Goal: Task Accomplishment & Management: Use online tool/utility

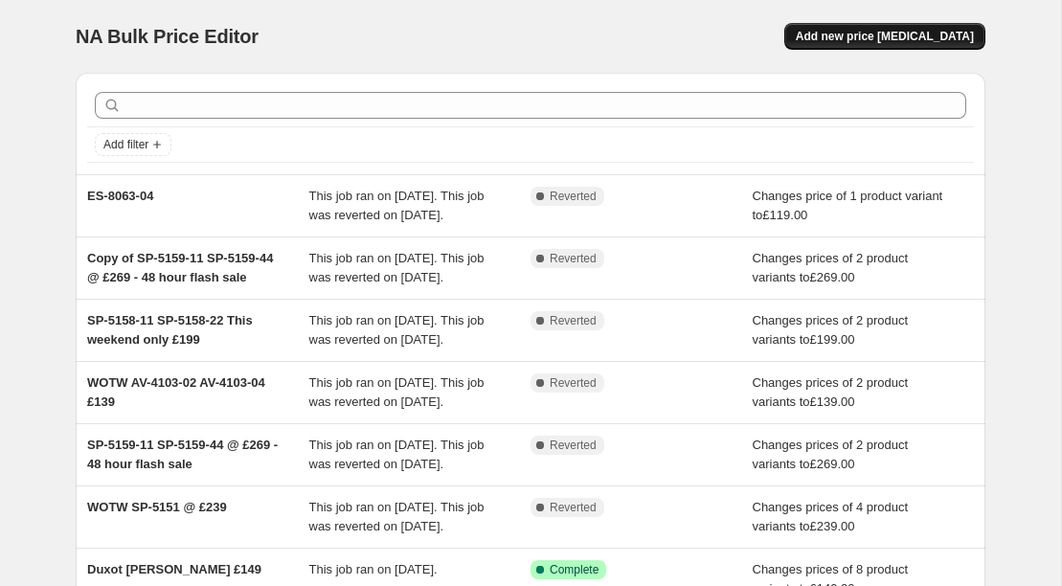
click at [889, 33] on span "Add new price change job" at bounding box center [885, 36] width 178 height 15
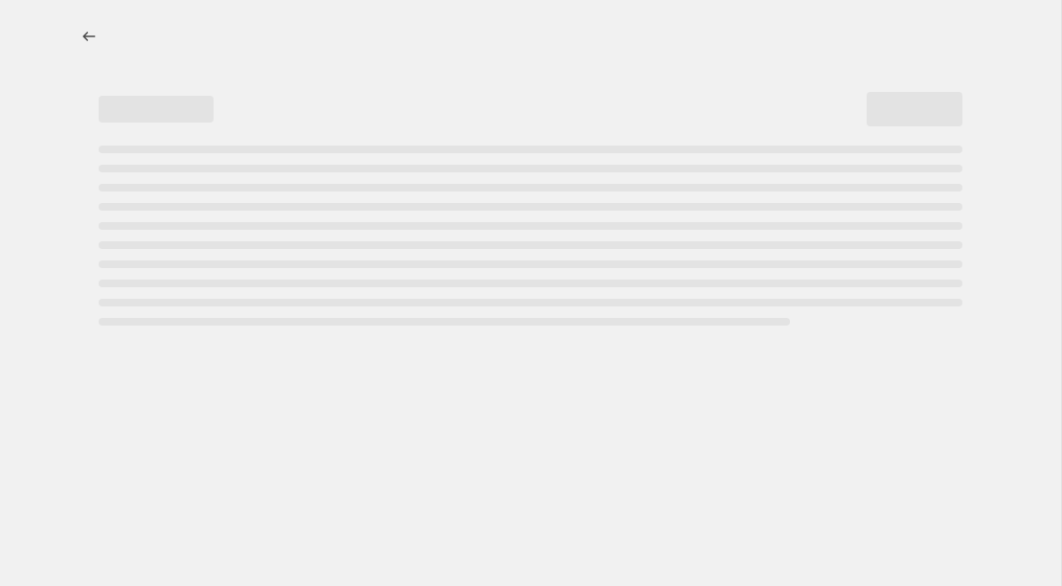
select select "percentage"
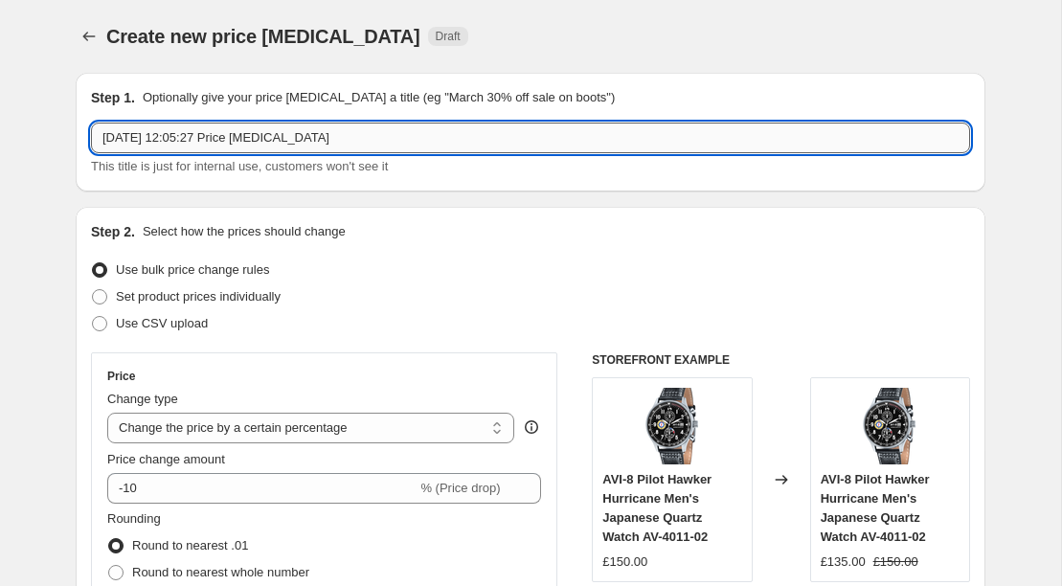
click at [364, 138] on input "19 Sept 2025, 12:05:27 Price change job" at bounding box center [530, 138] width 879 height 31
paste input "DX-2067"
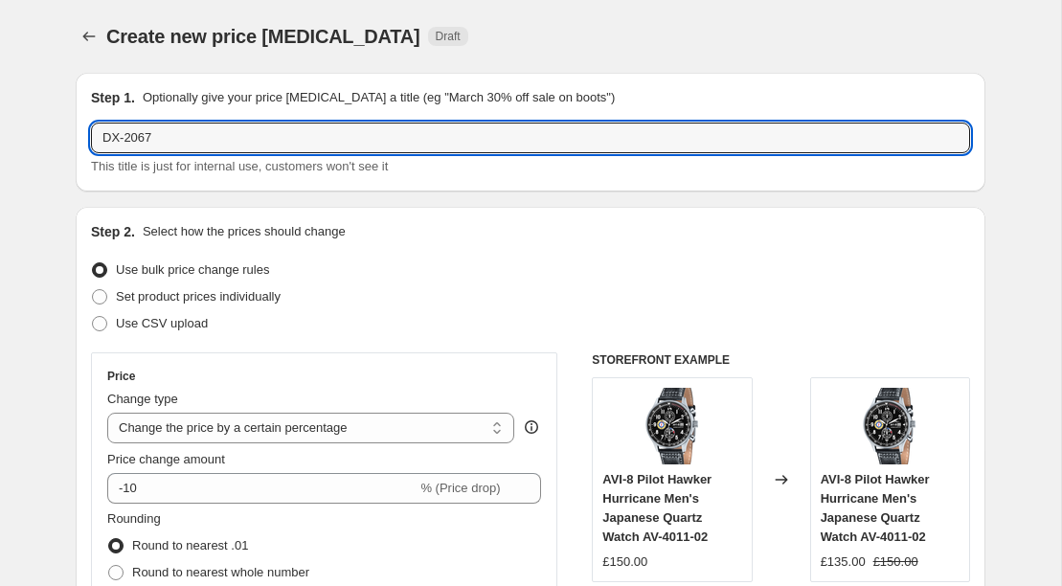
type input "DX-2067"
click at [339, 75] on div "Step 1. Optionally give your price change job a title (eg "March 30% off sale o…" at bounding box center [531, 132] width 910 height 119
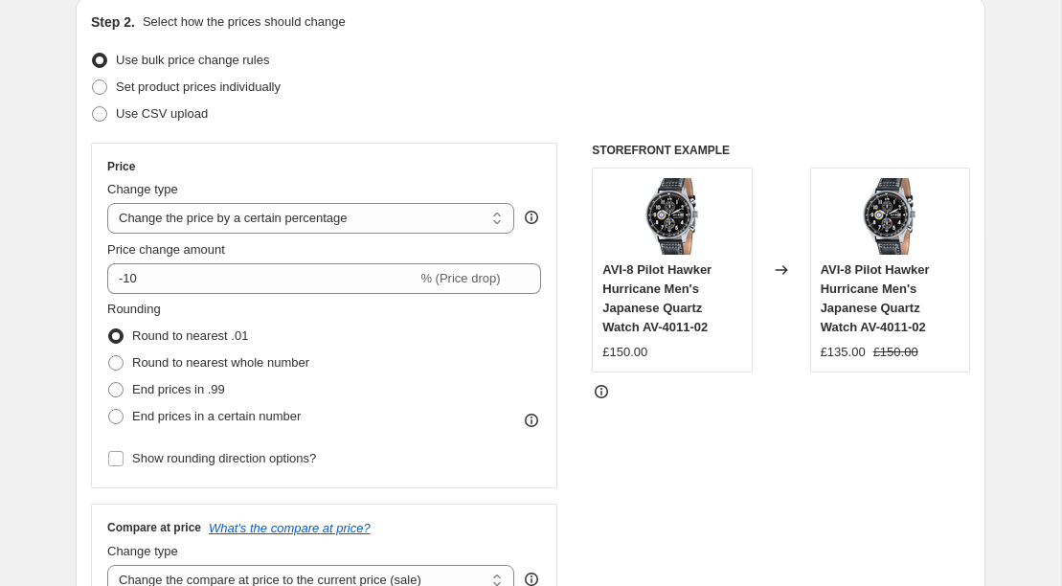
scroll to position [227, 0]
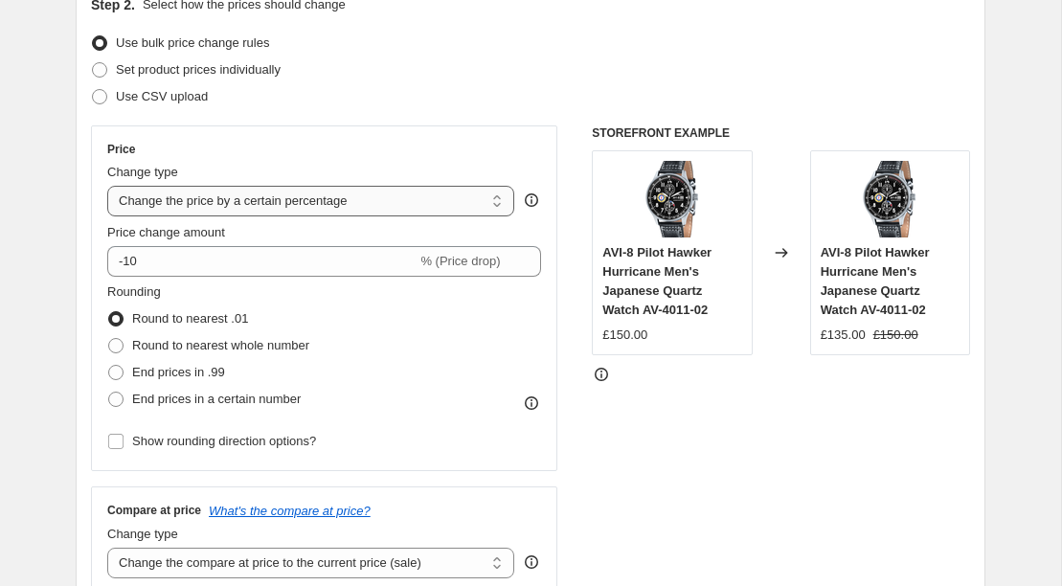
click at [338, 195] on select "Change the price to a certain amount Change the price by a certain amount Chang…" at bounding box center [310, 201] width 407 height 31
select select "to"
click at [107, 186] on select "Change the price to a certain amount Change the price by a certain amount Chang…" at bounding box center [310, 201] width 407 height 31
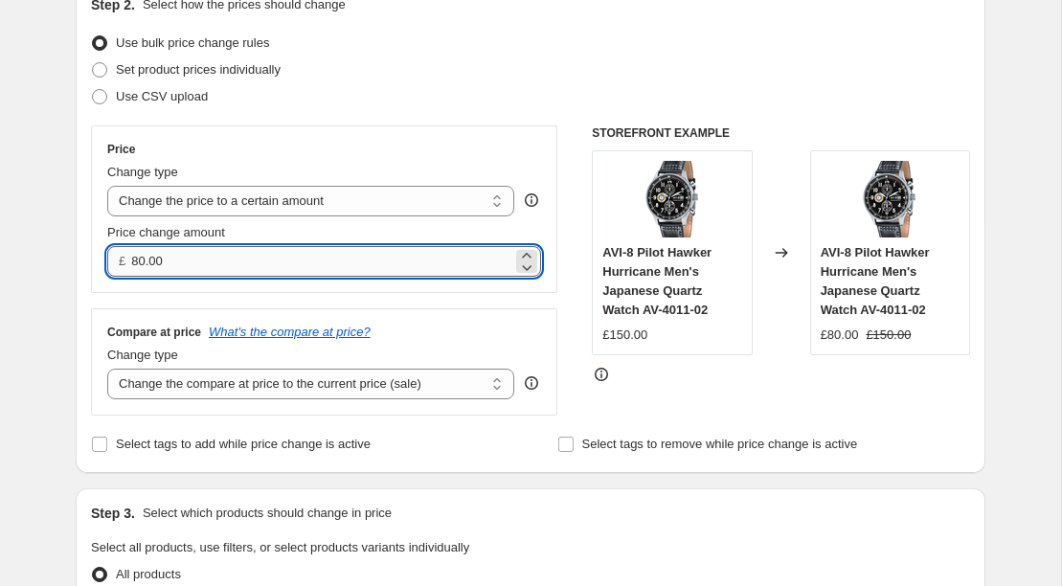
click at [256, 262] on input "80.00" at bounding box center [321, 261] width 380 height 31
type input "149.00"
click at [333, 377] on select "Change the compare at price to the current price (sale) Change the compare at p…" at bounding box center [310, 384] width 407 height 31
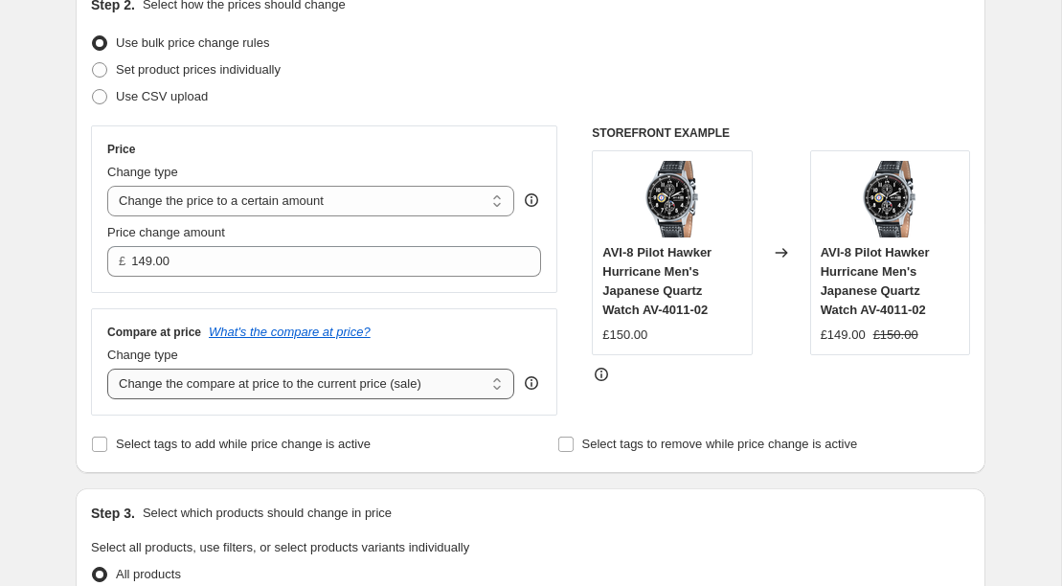
click at [107, 369] on select "Change the compare at price to the current price (sale) Change the compare at p…" at bounding box center [310, 384] width 407 height 31
click at [321, 375] on select "Change the compare at price to the current price (sale) Change the compare at p…" at bounding box center [310, 384] width 407 height 31
select select "no_change"
click at [107, 369] on select "Change the compare at price to the current price (sale) Change the compare at p…" at bounding box center [310, 384] width 407 height 31
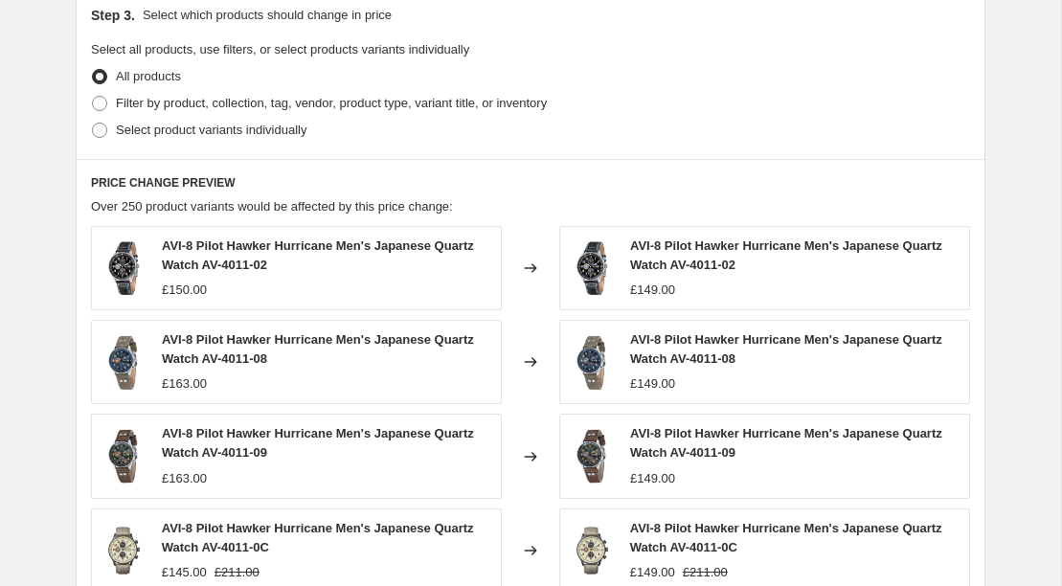
scroll to position [505, 0]
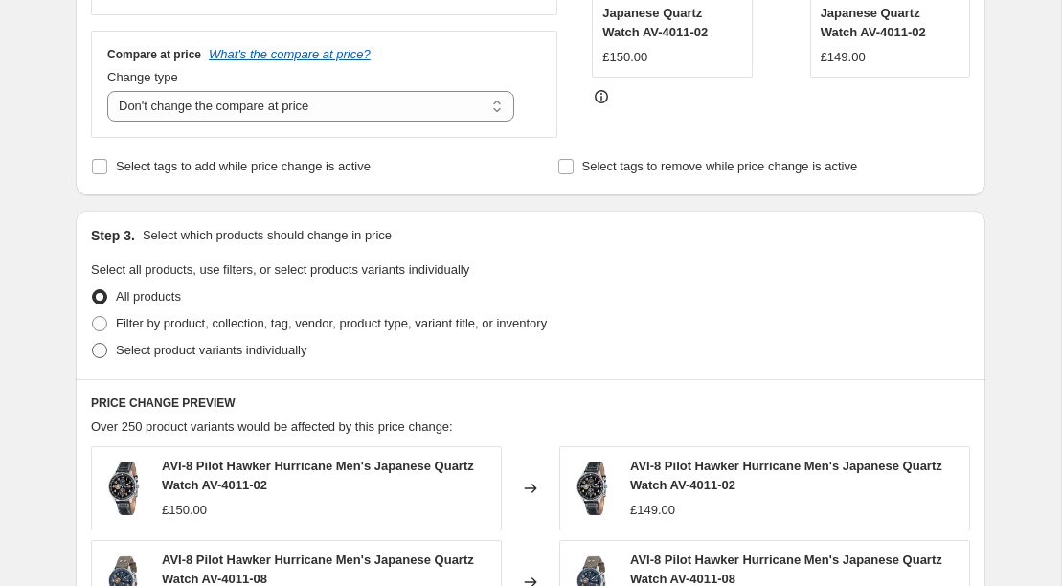
click at [192, 352] on span "Select product variants individually" at bounding box center [211, 350] width 191 height 14
click at [93, 344] on input "Select product variants individually" at bounding box center [92, 343] width 1 height 1
radio input "true"
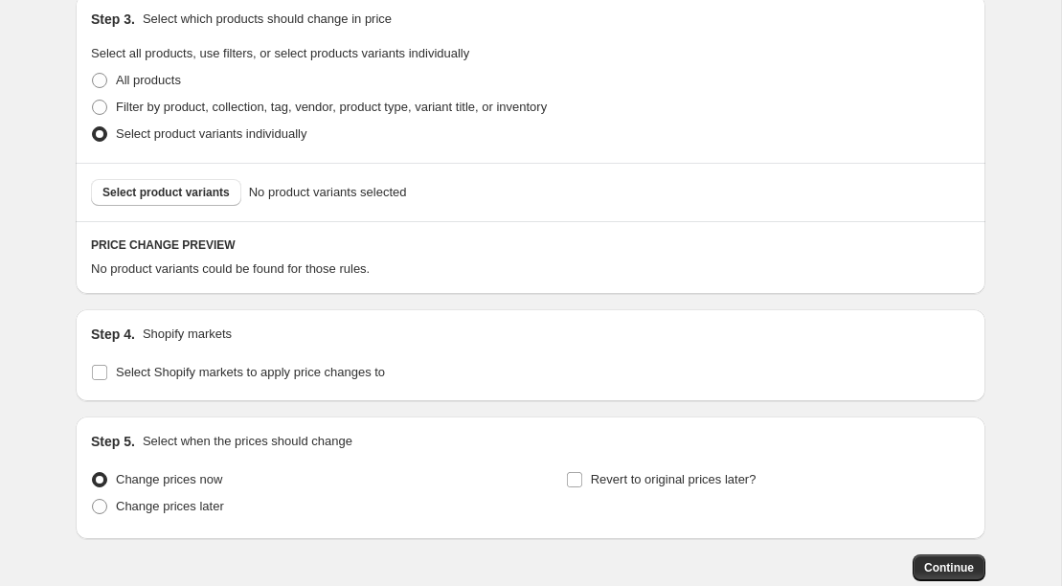
scroll to position [722, 0]
click at [175, 196] on span "Select product variants" at bounding box center [165, 191] width 127 height 15
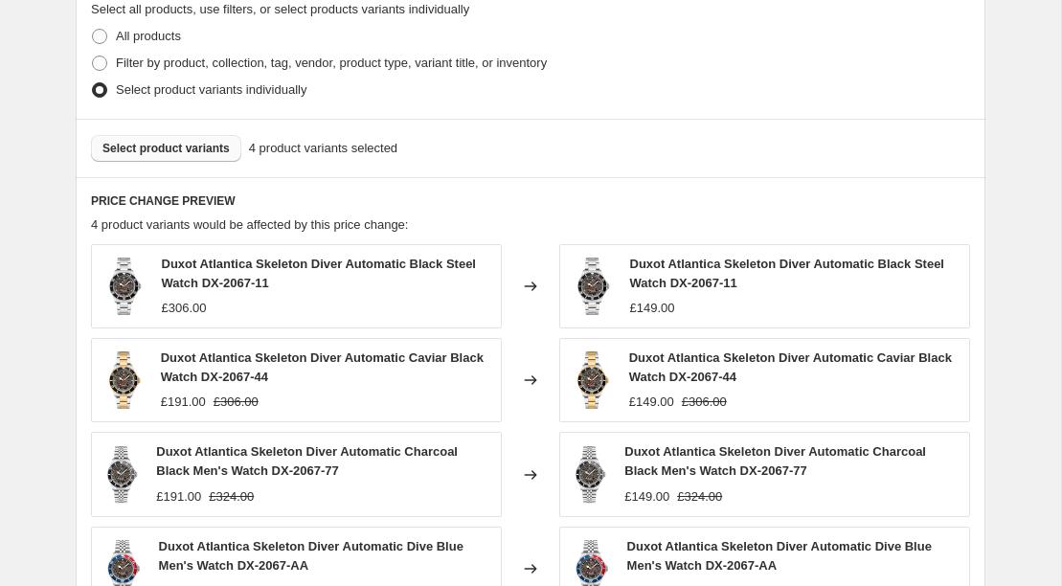
scroll to position [766, 0]
click at [192, 146] on span "Select product variants" at bounding box center [165, 147] width 127 height 15
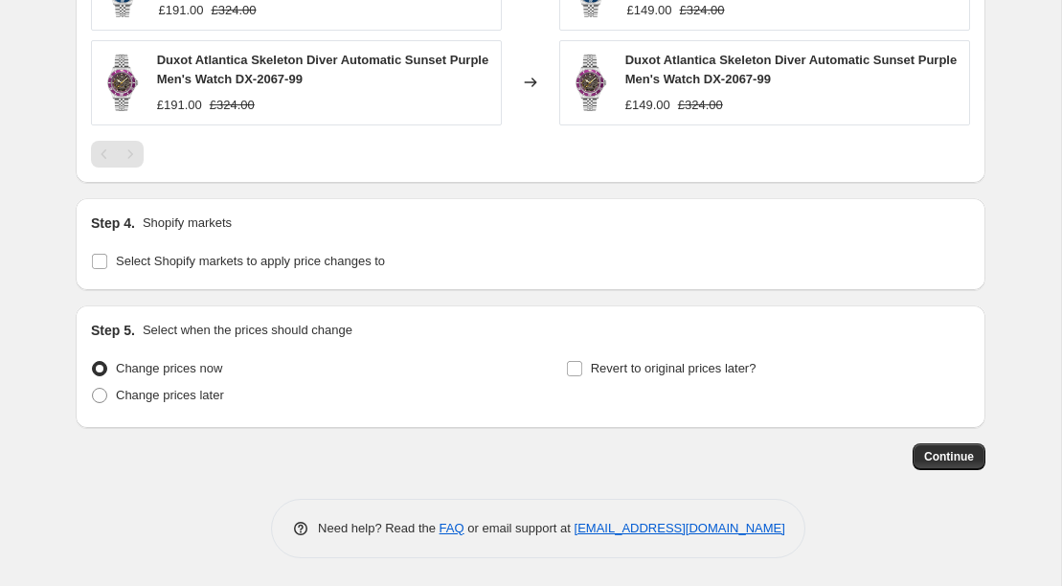
scroll to position [1344, 0]
click at [605, 374] on span "Revert to original prices later?" at bounding box center [674, 369] width 166 height 14
click at [582, 374] on input "Revert to original prices later?" at bounding box center [574, 369] width 15 height 15
checkbox input "true"
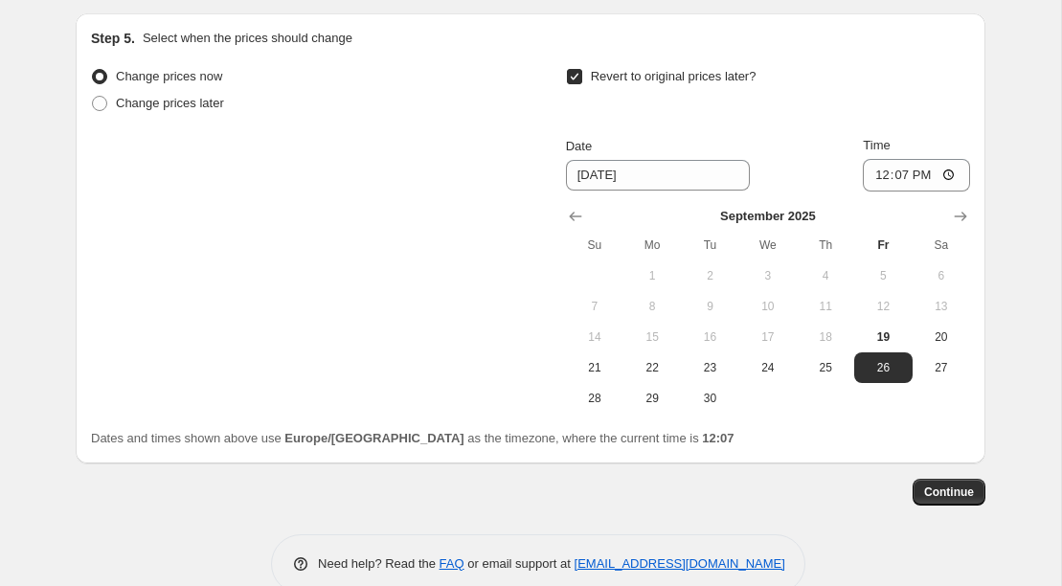
scroll to position [1638, 0]
click at [893, 374] on button "26" at bounding box center [882, 366] width 57 height 31
click at [959, 175] on input "12:07" at bounding box center [916, 174] width 107 height 33
click at [942, 164] on input "12:07" at bounding box center [916, 174] width 107 height 33
type input "23:59"
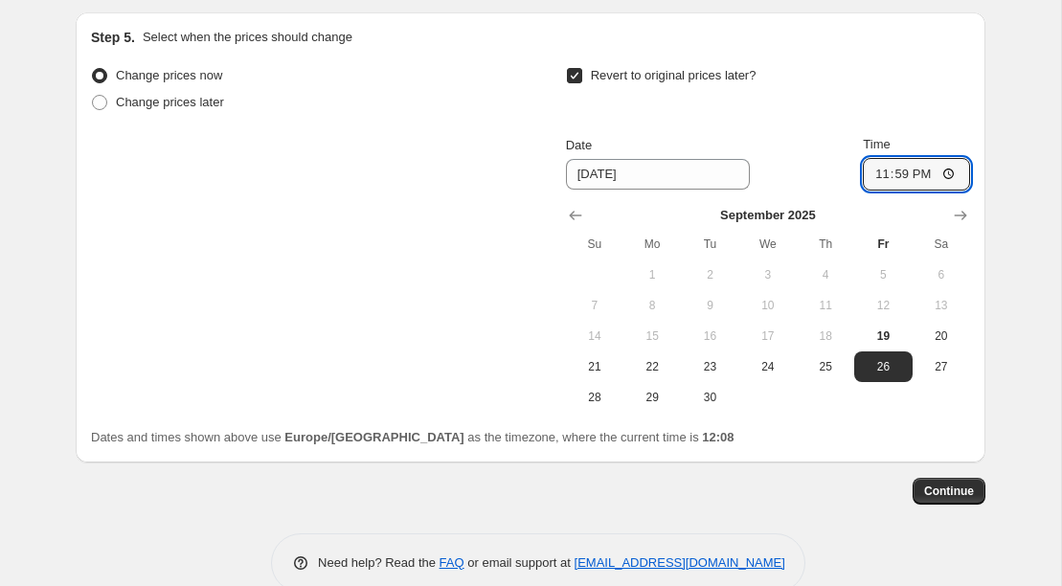
click at [847, 446] on div "Step 5. Select when the prices should change Change prices now Change prices la…" at bounding box center [531, 237] width 910 height 450
click at [960, 497] on span "Continue" at bounding box center [949, 491] width 50 height 15
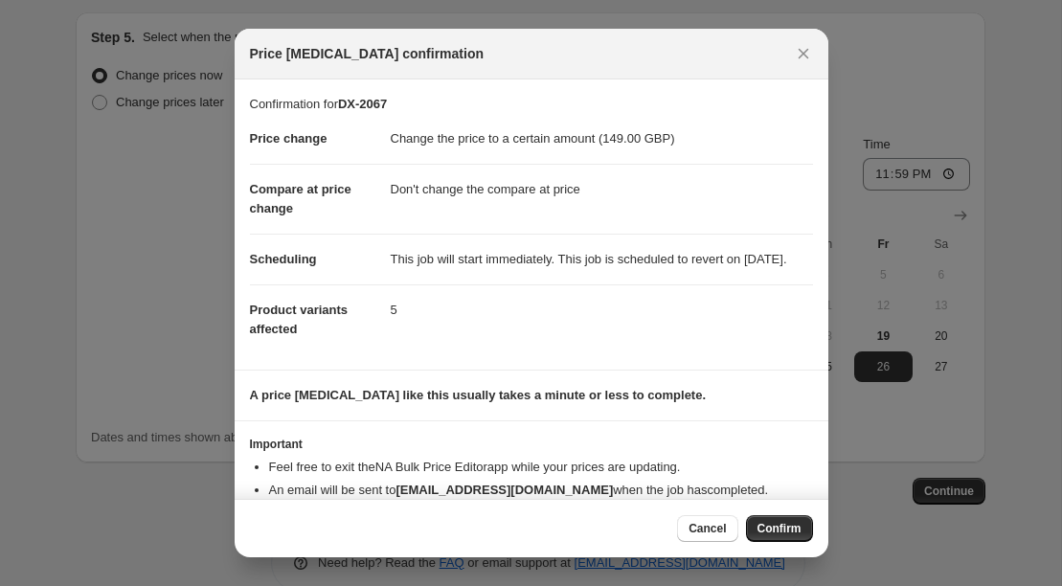
scroll to position [62, 0]
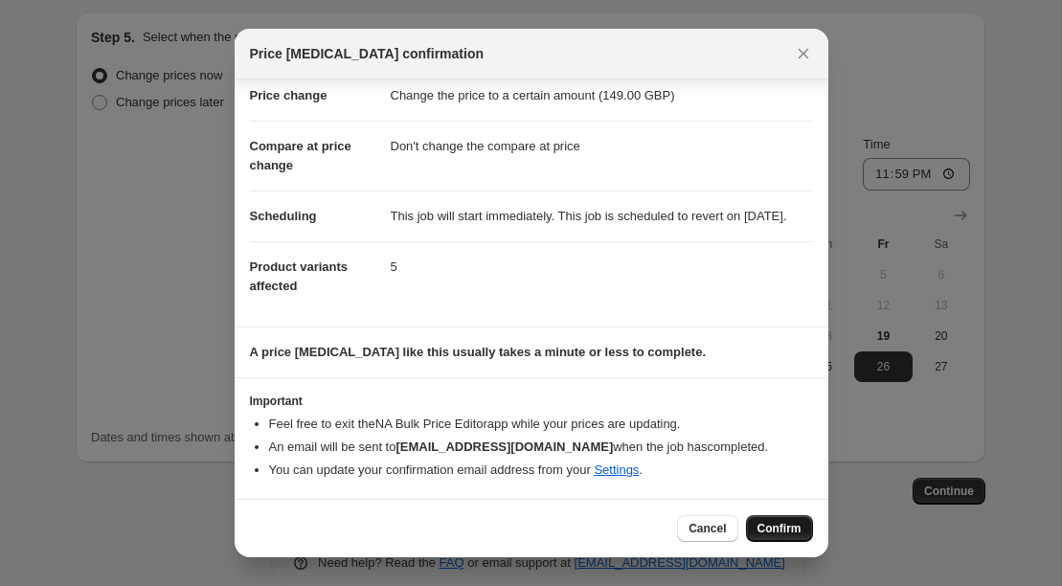
click at [773, 530] on span "Confirm" at bounding box center [779, 528] width 44 height 15
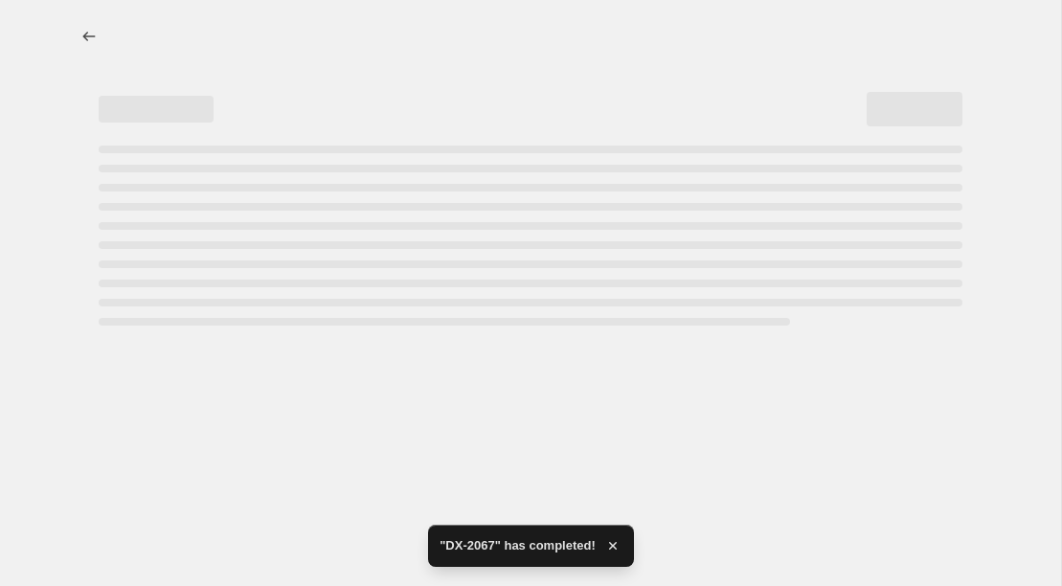
select select "no_change"
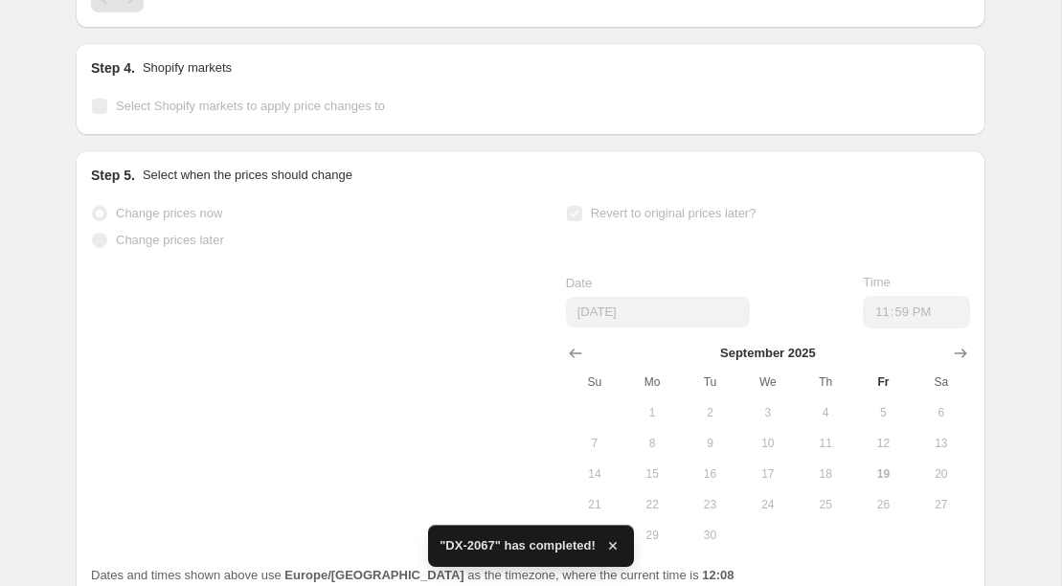
scroll to position [0, 0]
